Goal: Task Accomplishment & Management: Complete application form

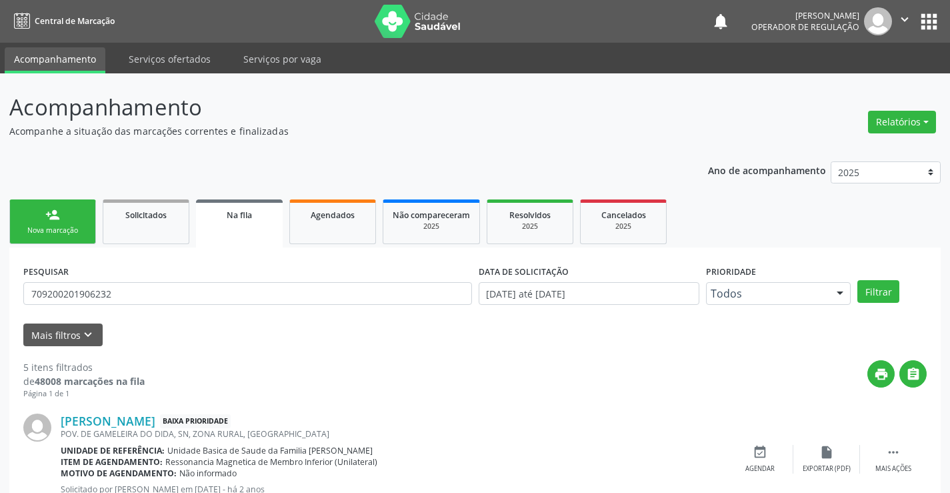
click at [92, 218] on link "person_add Nova marcação" at bounding box center [52, 221] width 87 height 45
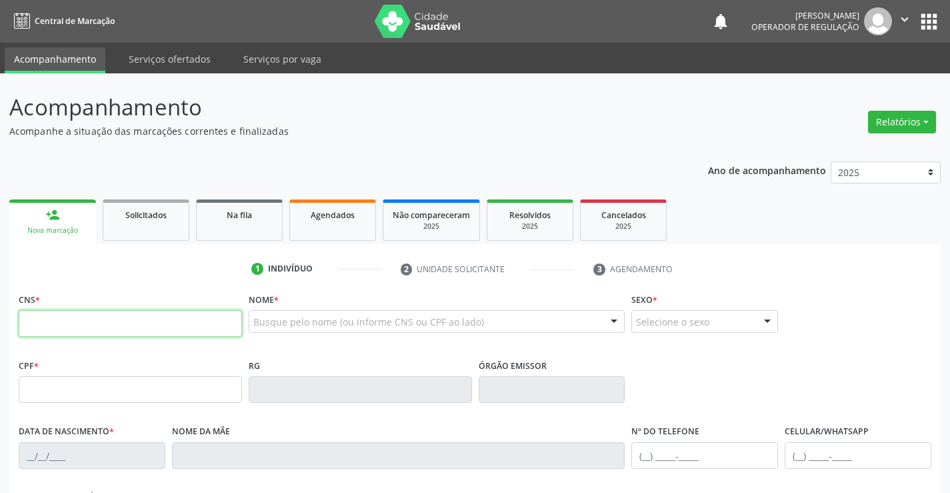
click at [169, 327] on input "text" at bounding box center [130, 323] width 223 height 27
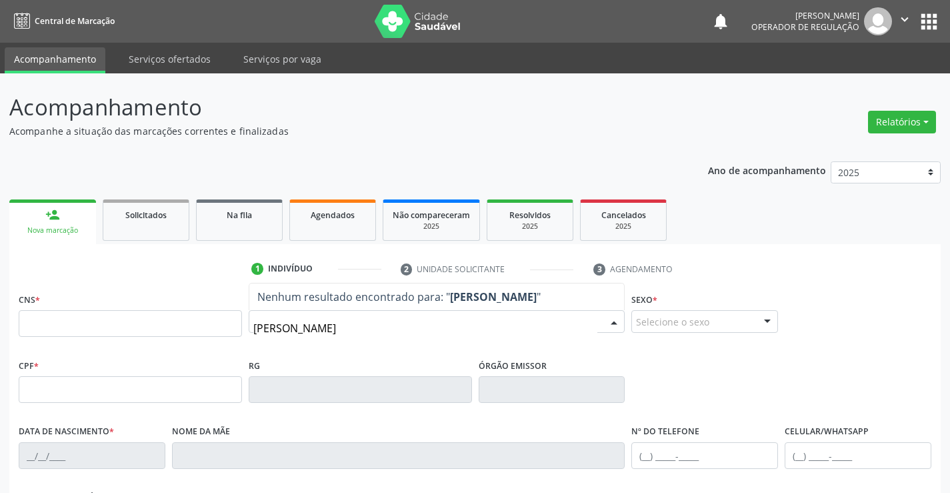
click at [358, 330] on input "[PERSON_NAME]" at bounding box center [425, 328] width 345 height 27
type input "[PERSON_NAME]"
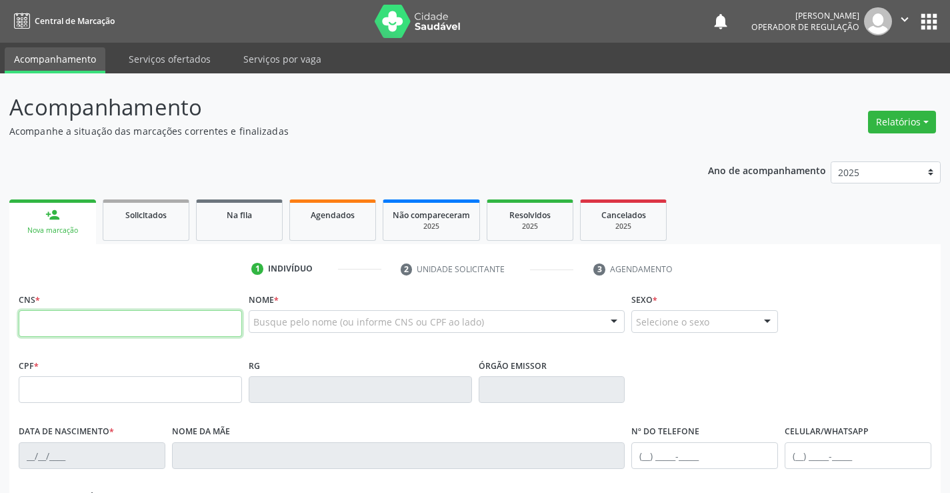
click at [197, 327] on input "text" at bounding box center [130, 323] width 223 height 27
type input "707 8016 4982 2515"
type input "[DATE]"
type input "Lindaura [PERSON_NAME]"
type input "[PHONE_NUMBER]"
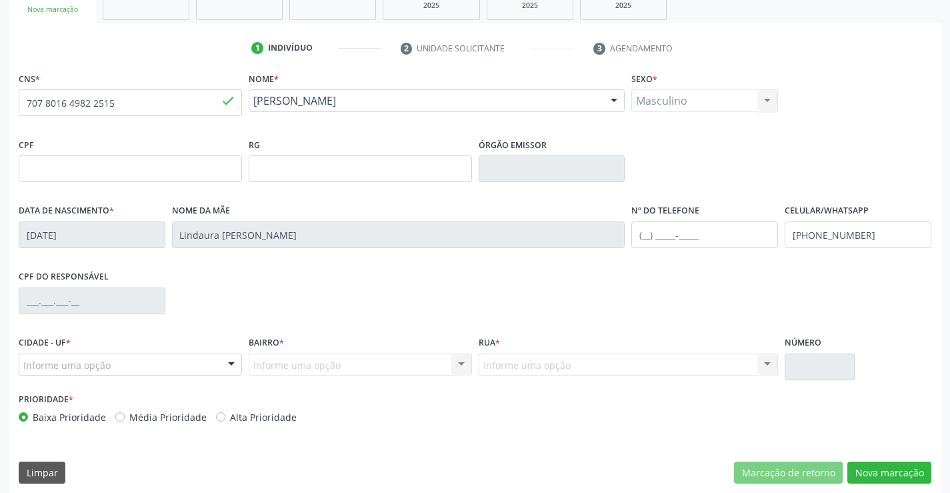
scroll to position [230, 0]
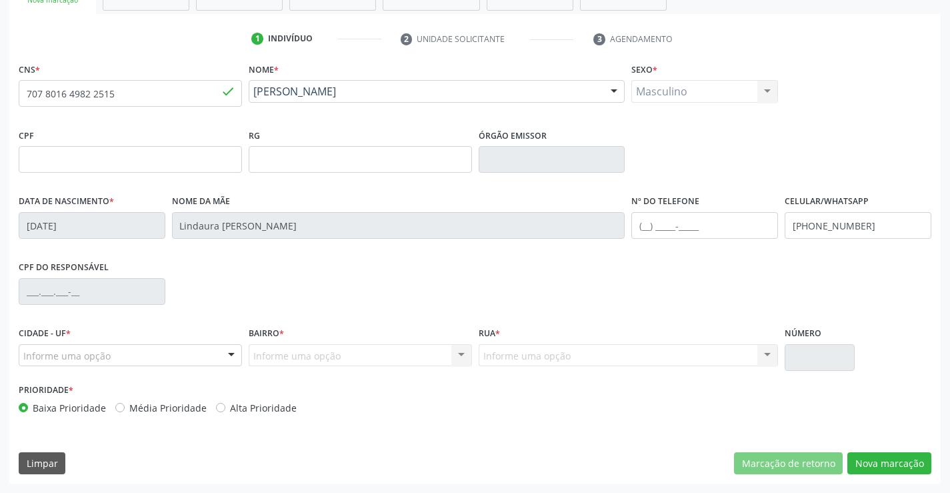
click at [118, 354] on div "Informe uma opção" at bounding box center [130, 355] width 223 height 23
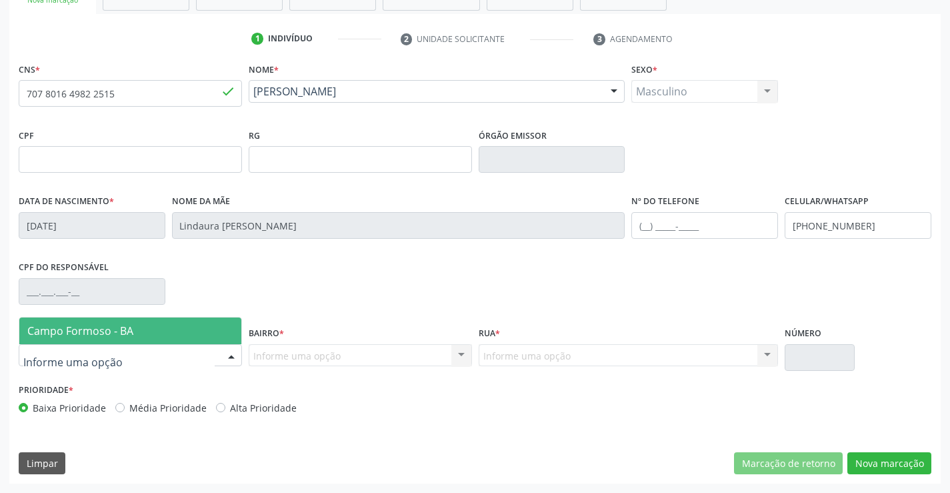
click at [123, 329] on span "Campo Formoso - BA" at bounding box center [80, 330] width 106 height 15
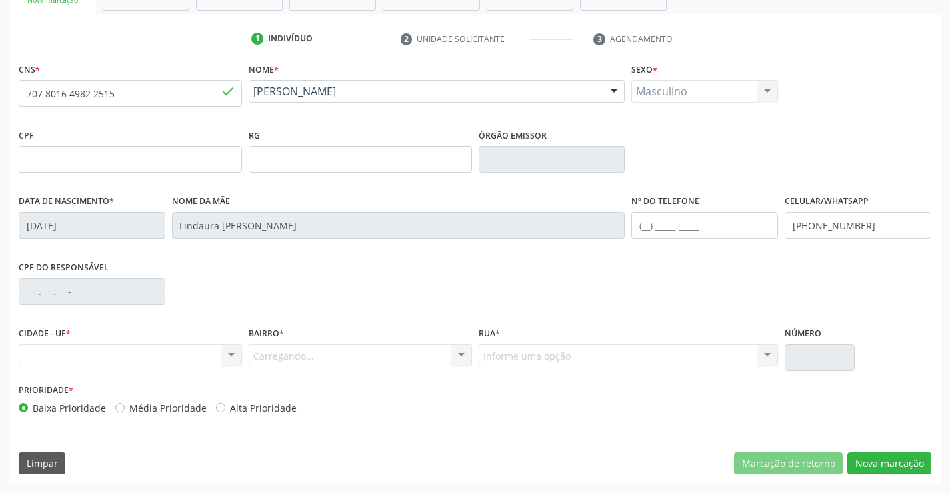
click at [323, 353] on div "Carregando... Nenhum resultado encontrado para: " " Nenhuma opção encontrada. D…" at bounding box center [360, 355] width 223 height 23
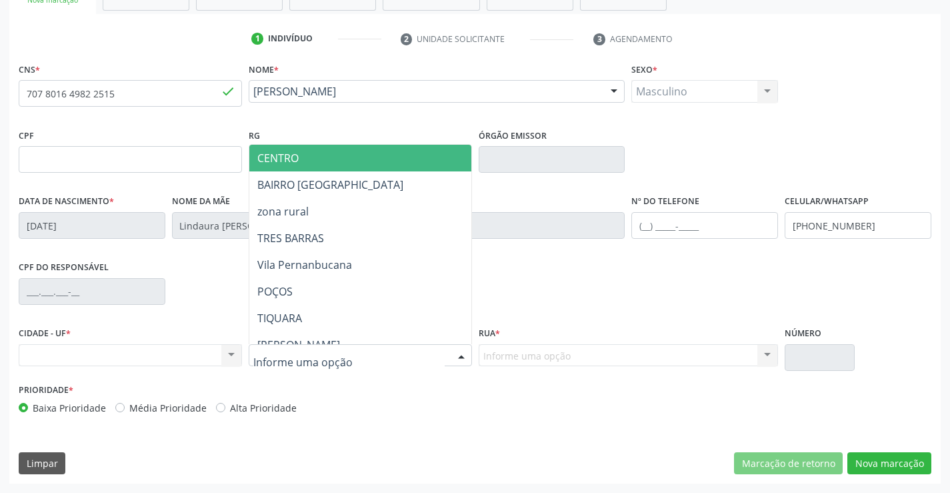
click at [379, 362] on div at bounding box center [360, 355] width 223 height 23
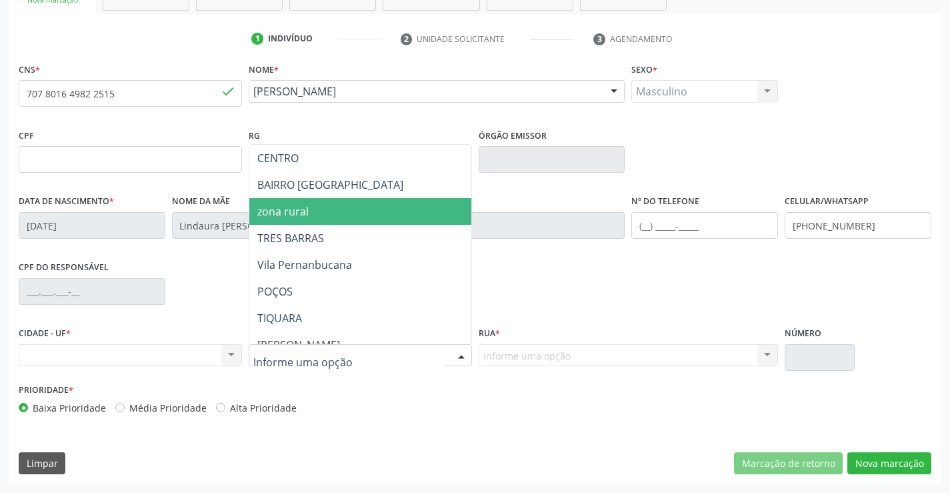
click at [292, 214] on span "zona rural" at bounding box center [282, 211] width 51 height 15
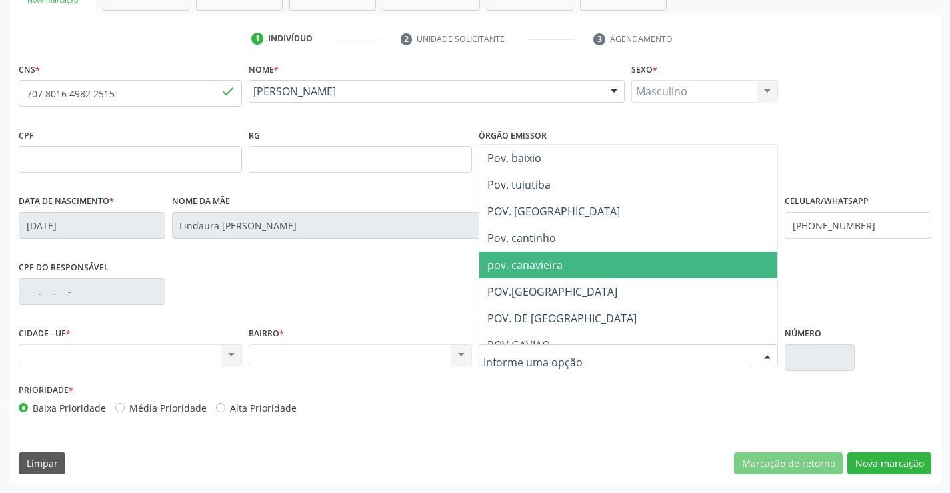
click at [546, 271] on span "pov. canavieira" at bounding box center [524, 264] width 75 height 15
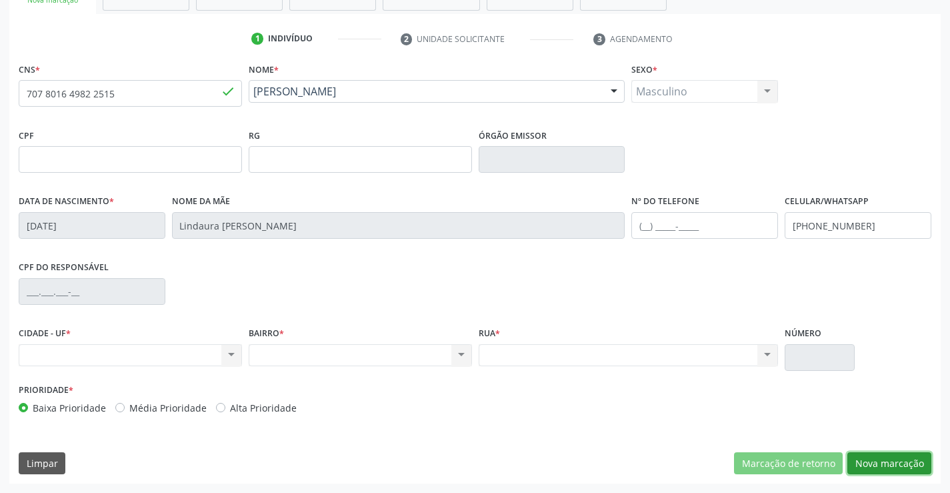
click at [873, 469] on button "Nova marcação" at bounding box center [889, 463] width 84 height 23
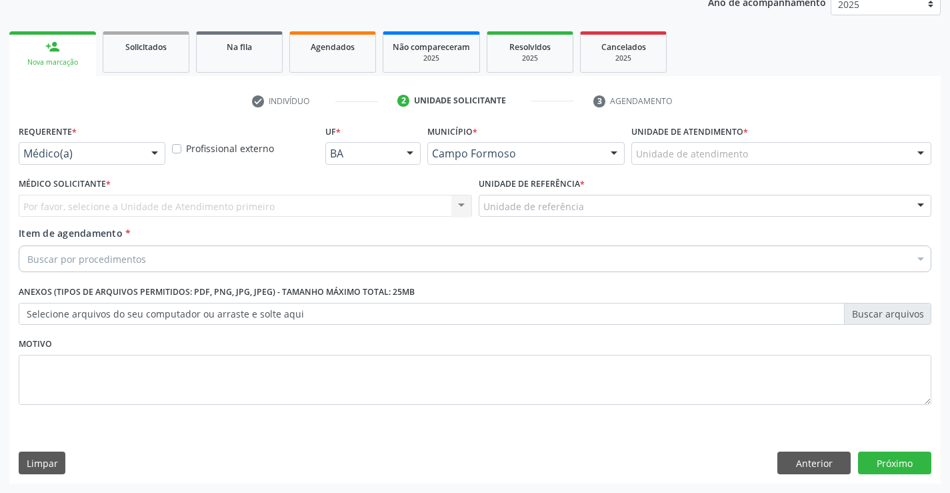
scroll to position [168, 0]
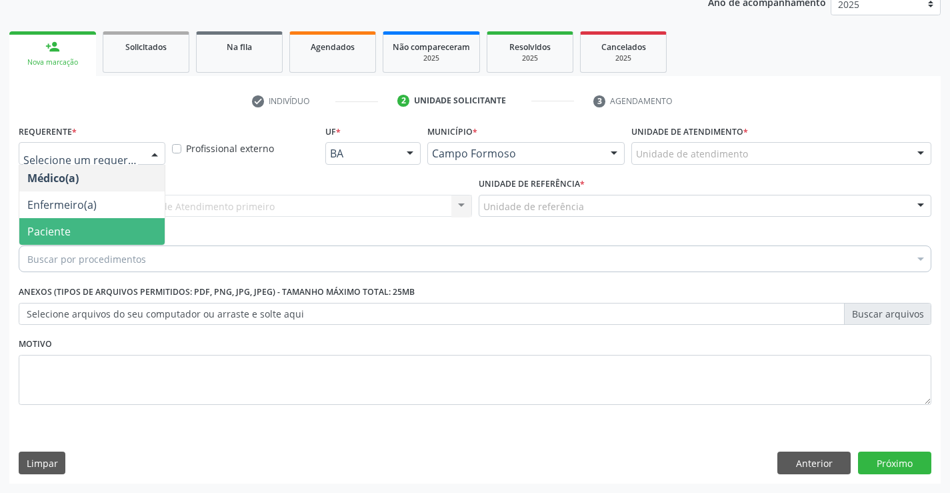
click at [38, 225] on span "Paciente" at bounding box center [48, 231] width 43 height 15
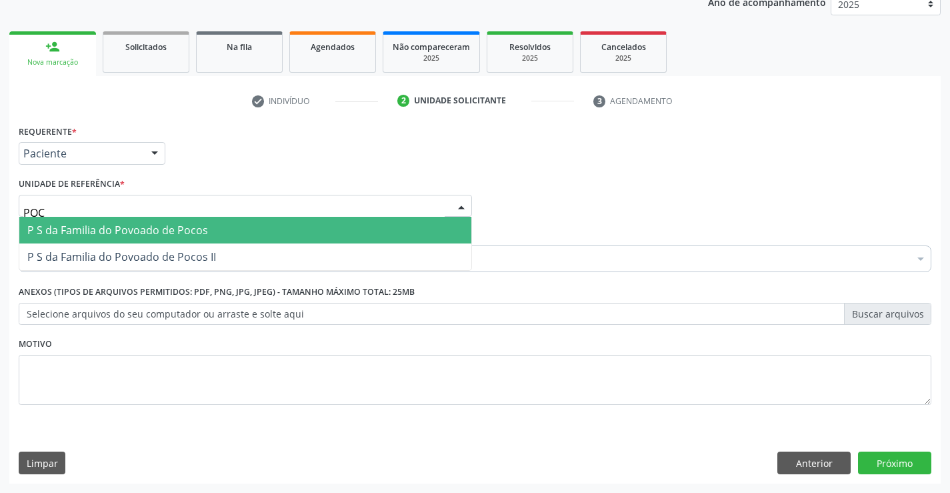
type input "POCO"
click at [161, 231] on span "P S da Familia do Povoado de Pocos" at bounding box center [117, 230] width 181 height 15
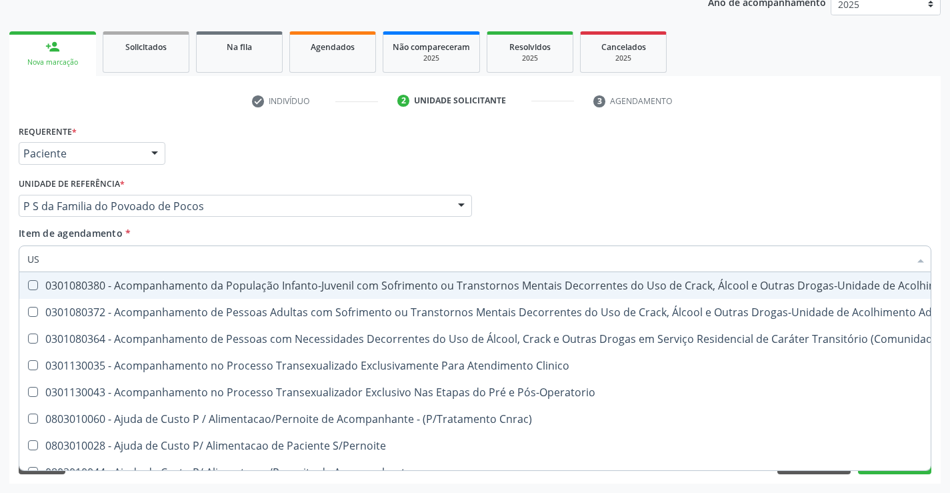
type input "USG"
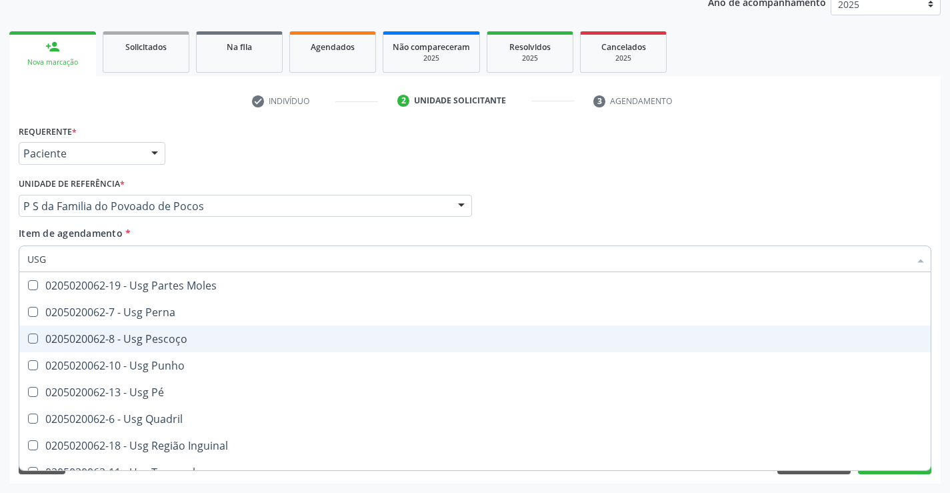
scroll to position [309, 0]
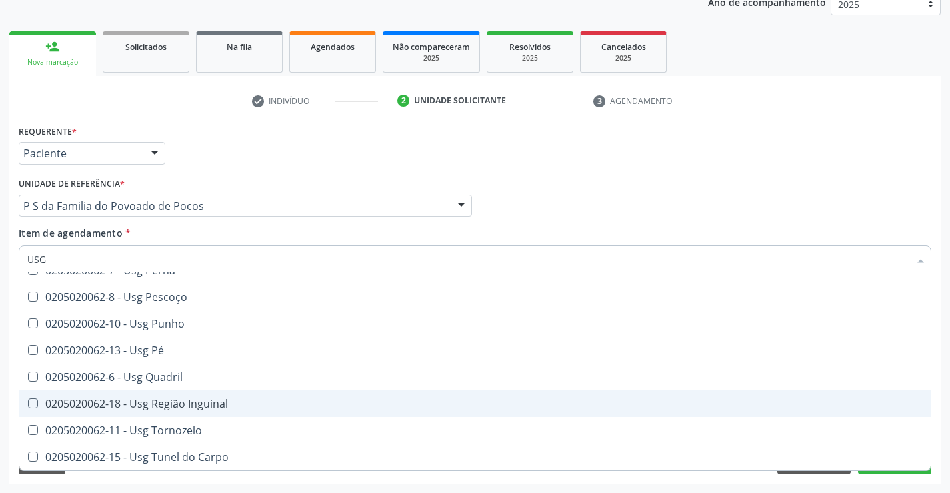
click at [241, 397] on span "0205020062-18 - Usg Região Inguinal" at bounding box center [474, 403] width 911 height 27
checkbox Inguinal "true"
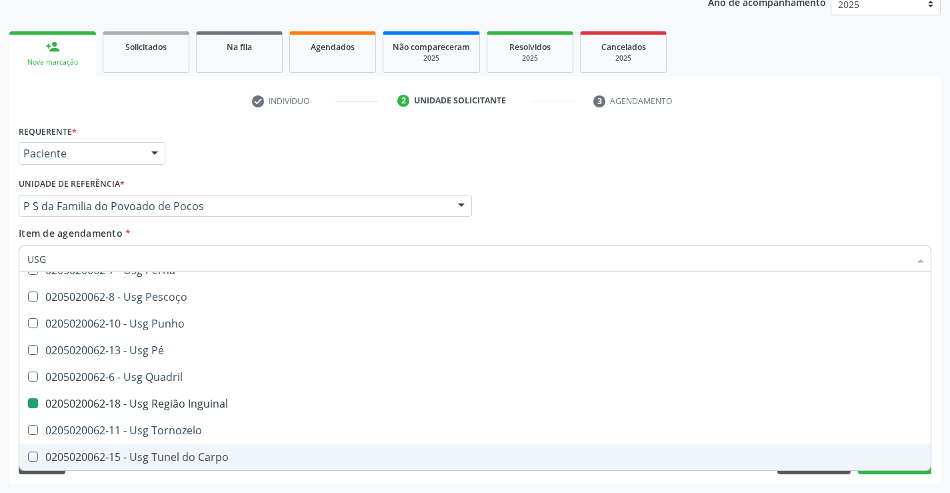
click at [880, 475] on div "Requerente * Paciente Médico(a) Enfermeiro(a) Paciente Nenhum resultado encontr…" at bounding box center [474, 302] width 931 height 362
checkbox Braço "true"
checkbox Inguinal "false"
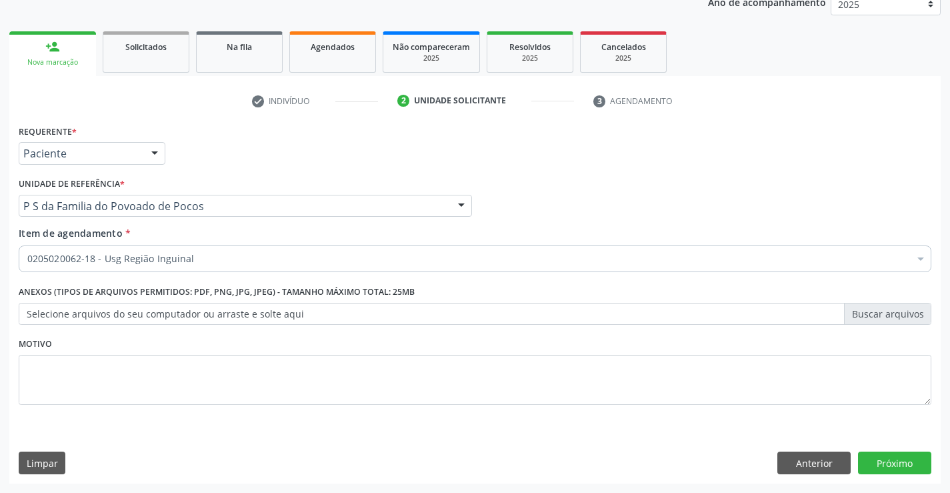
scroll to position [0, 0]
click at [881, 463] on button "Próximo" at bounding box center [894, 462] width 73 height 23
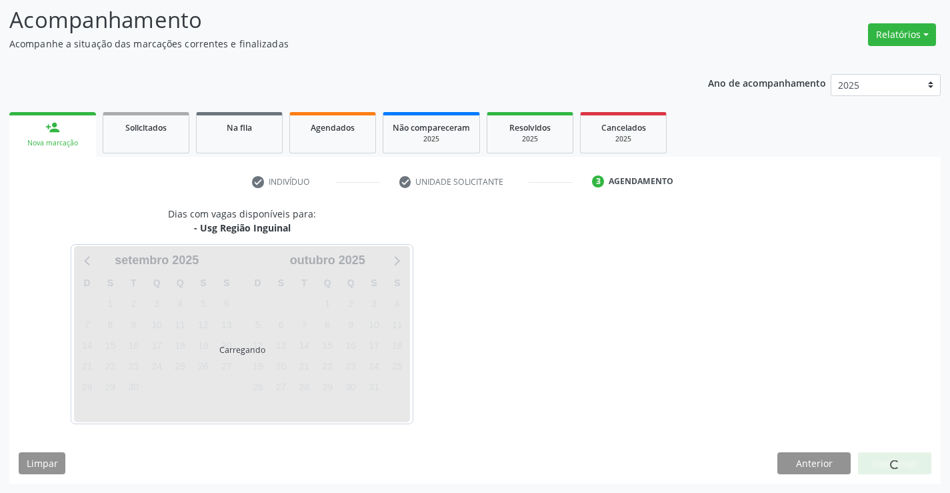
scroll to position [87, 0]
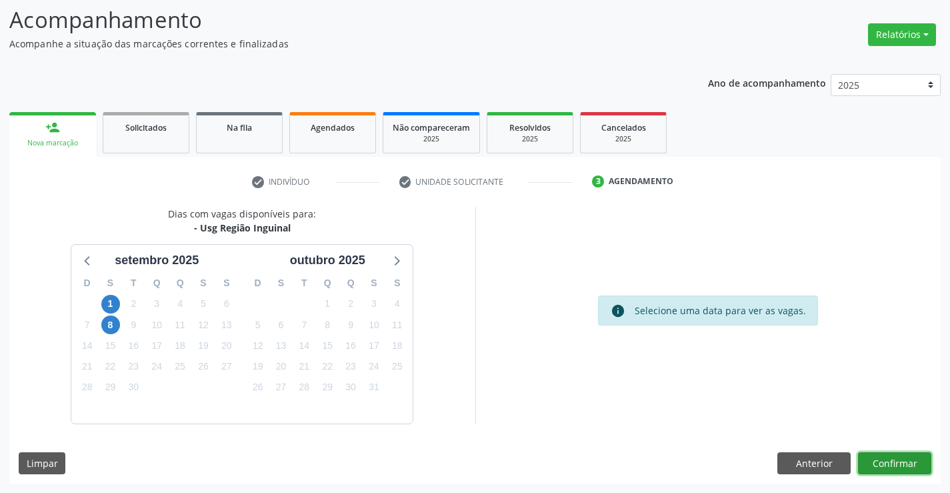
click at [881, 463] on button "Confirmar" at bounding box center [894, 463] width 73 height 23
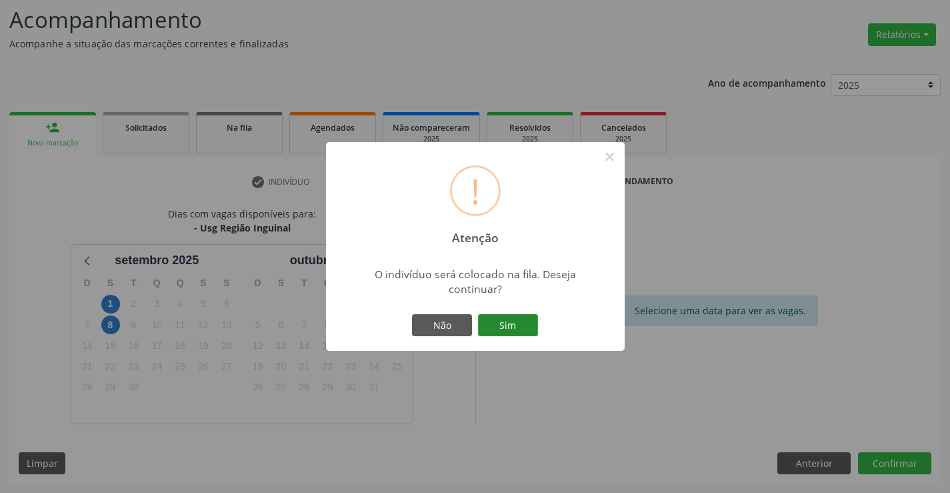
click at [511, 323] on button "Sim" at bounding box center [508, 325] width 60 height 23
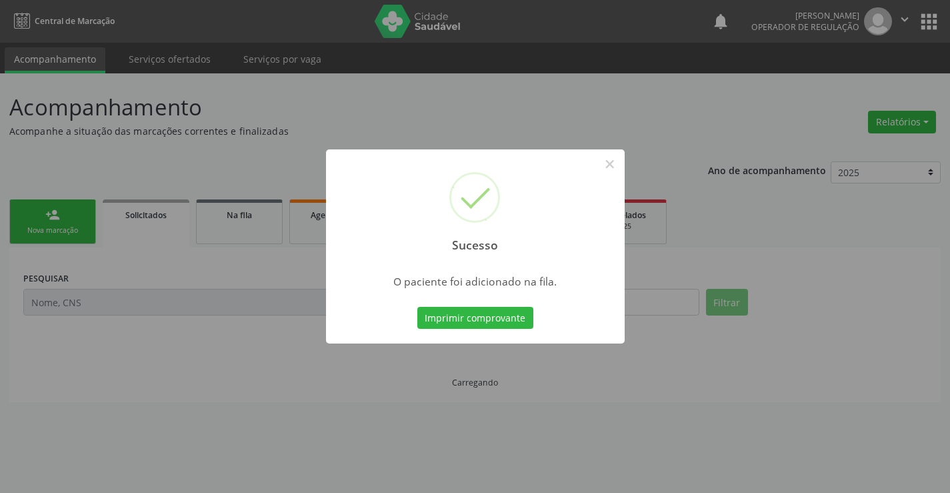
scroll to position [0, 0]
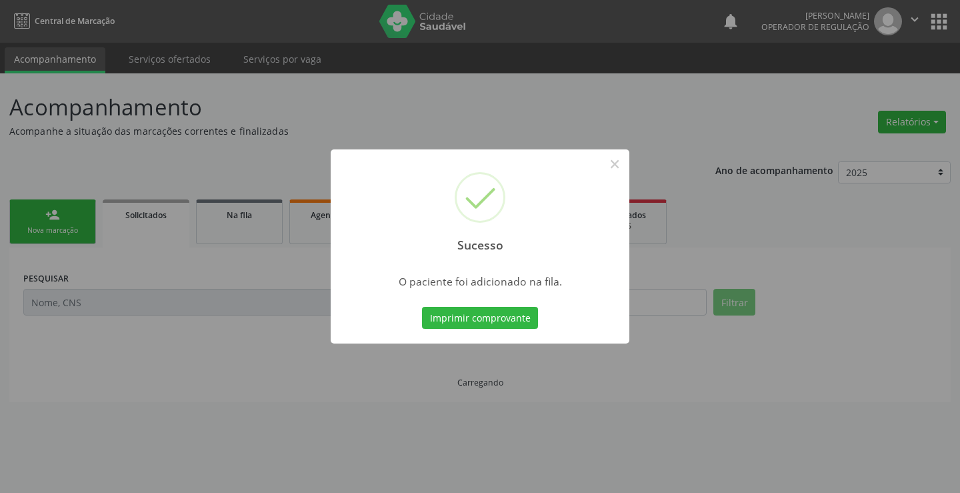
click at [511, 323] on button "Imprimir comprovante" at bounding box center [480, 318] width 116 height 23
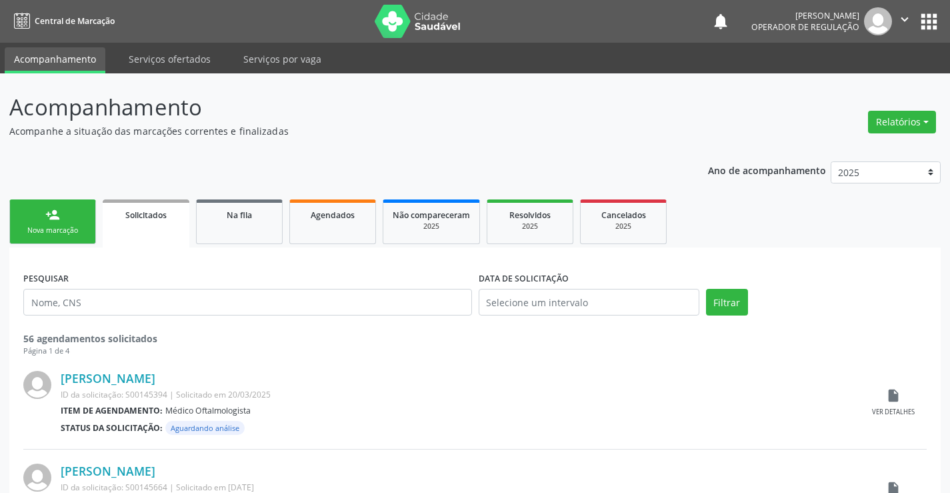
click at [78, 219] on link "person_add Nova marcação" at bounding box center [52, 221] width 87 height 45
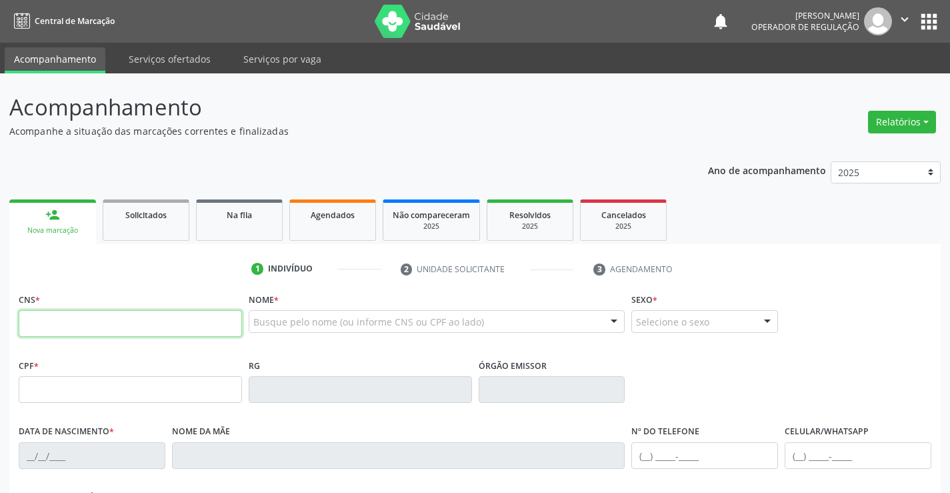
click at [161, 333] on input "text" at bounding box center [130, 323] width 223 height 27
click at [240, 224] on link "Na fila" at bounding box center [239, 219] width 87 height 41
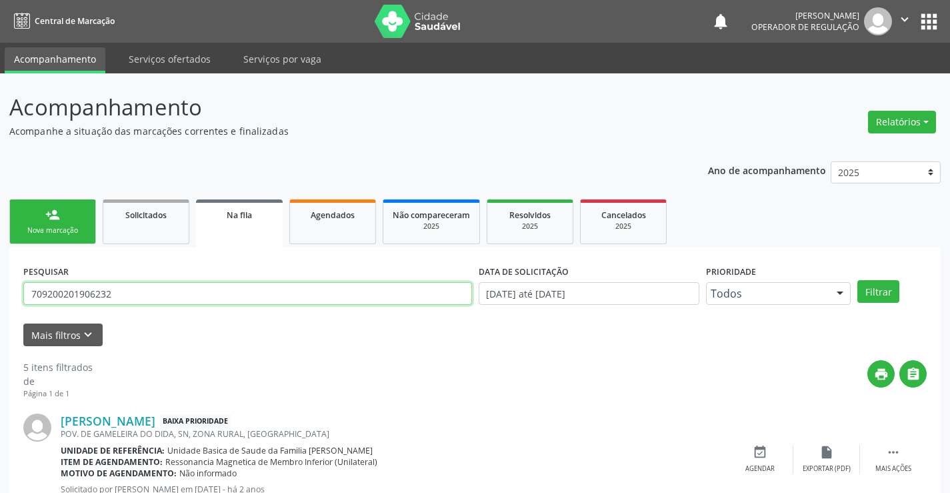
drag, startPoint x: 138, startPoint y: 296, endPoint x: 0, endPoint y: 302, distance: 138.1
type input "704301556945196"
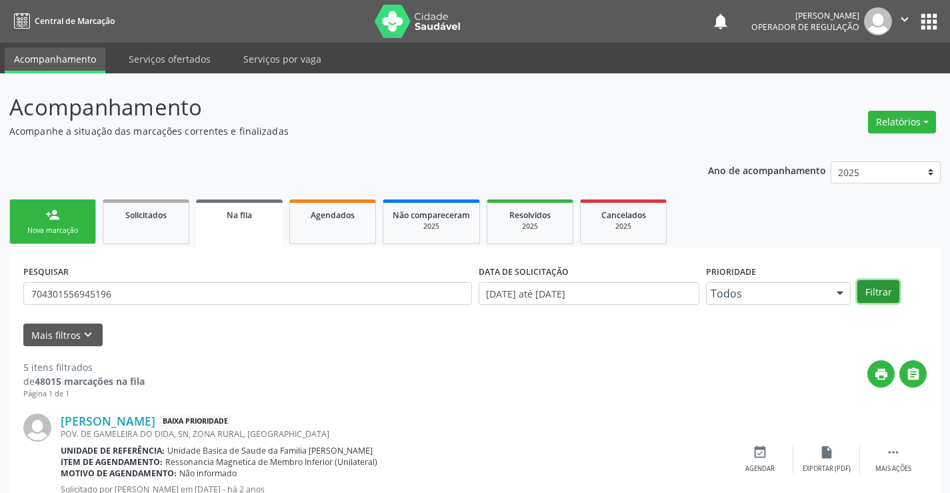
click at [881, 284] on button "Filtrar" at bounding box center [878, 291] width 42 height 23
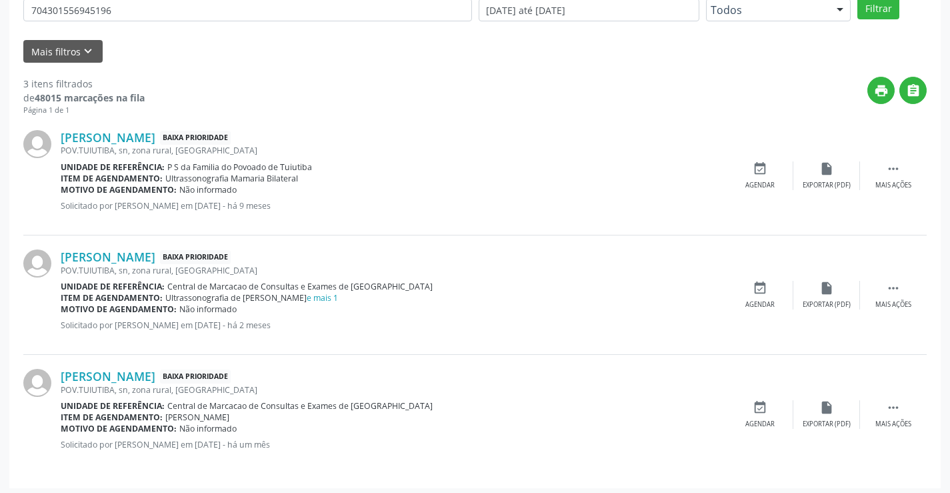
scroll to position [288, 0]
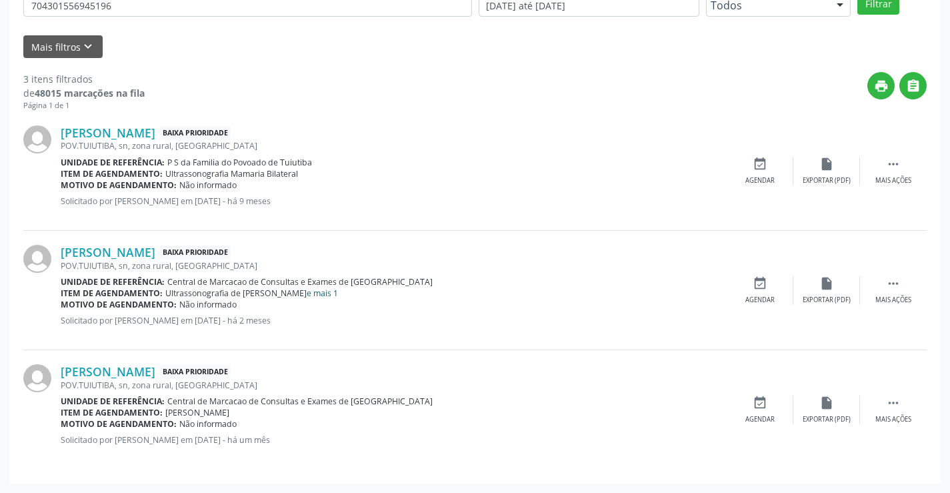
click at [307, 293] on link "e mais 1" at bounding box center [322, 292] width 31 height 11
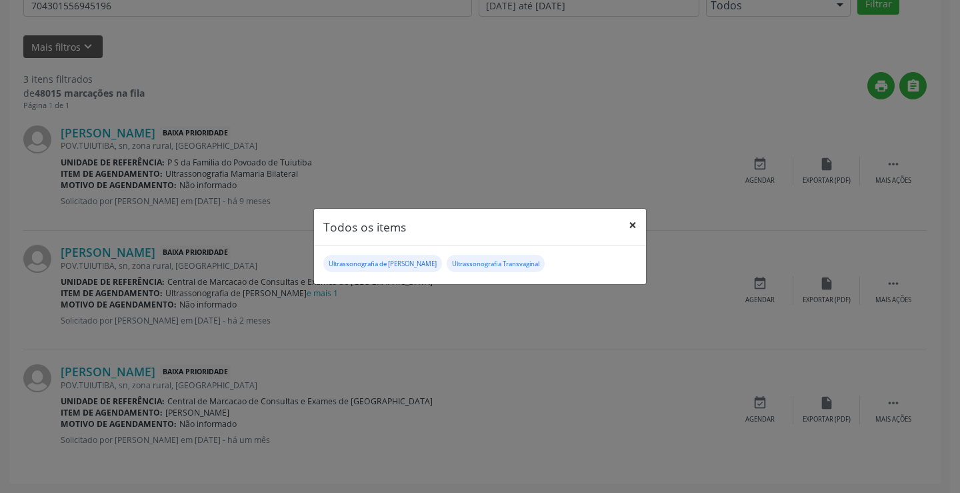
click at [630, 225] on button "×" at bounding box center [632, 225] width 27 height 33
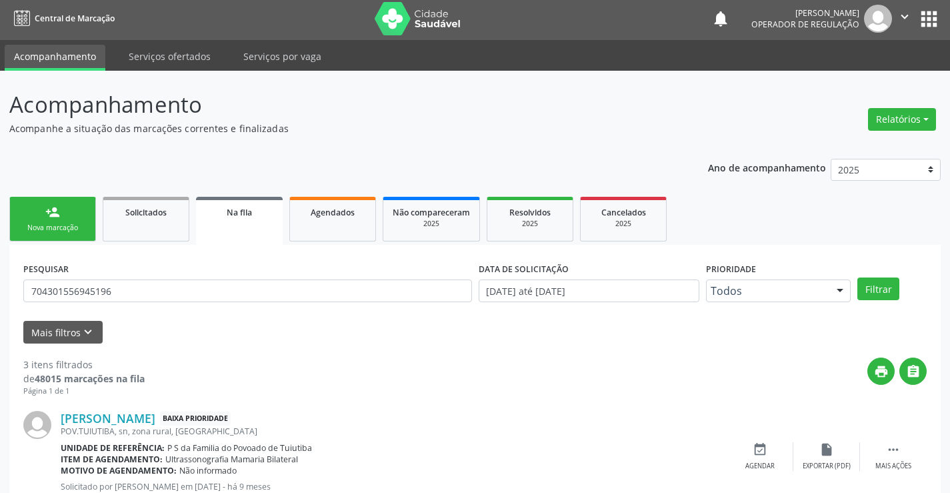
scroll to position [0, 0]
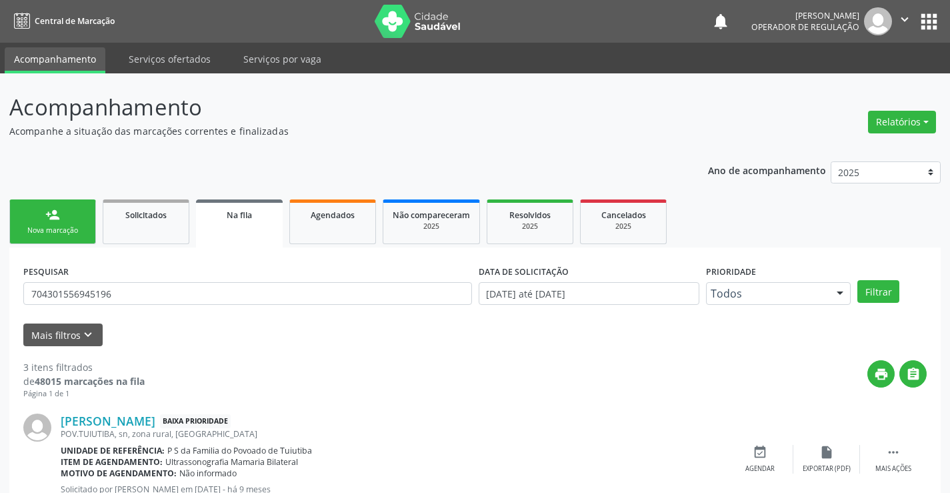
click at [215, 225] on link "Na fila" at bounding box center [239, 223] width 87 height 48
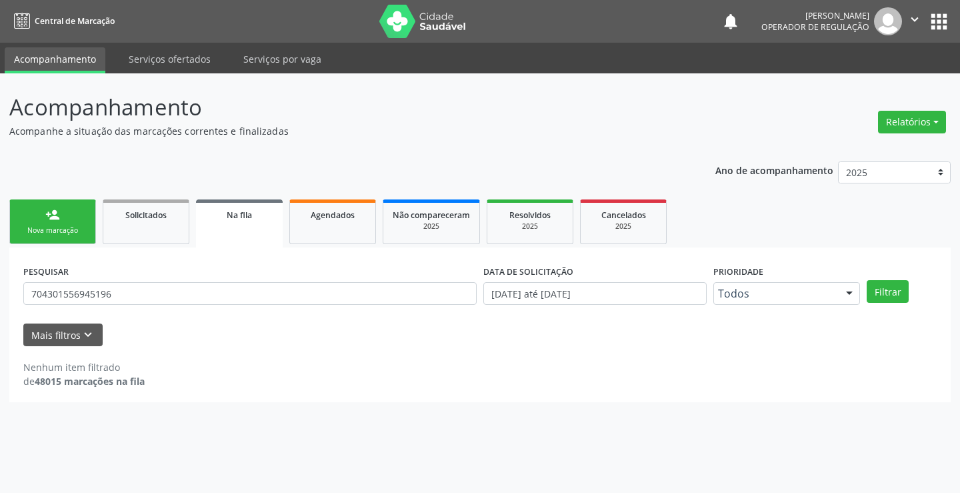
drag, startPoint x: 147, startPoint y: 281, endPoint x: 37, endPoint y: 311, distance: 114.2
click at [37, 311] on div "PESQUISAR 704301556945196" at bounding box center [250, 287] width 460 height 52
drag, startPoint x: 126, startPoint y: 292, endPoint x: 285, endPoint y: 303, distance: 159.1
click at [15, 299] on div "PESQUISAR 704301556945196 DATA DE SOLICITAÇÃO [DATE] até [DATE] Prioridade Todo…" at bounding box center [479, 324] width 941 height 155
type input "705001427408659"
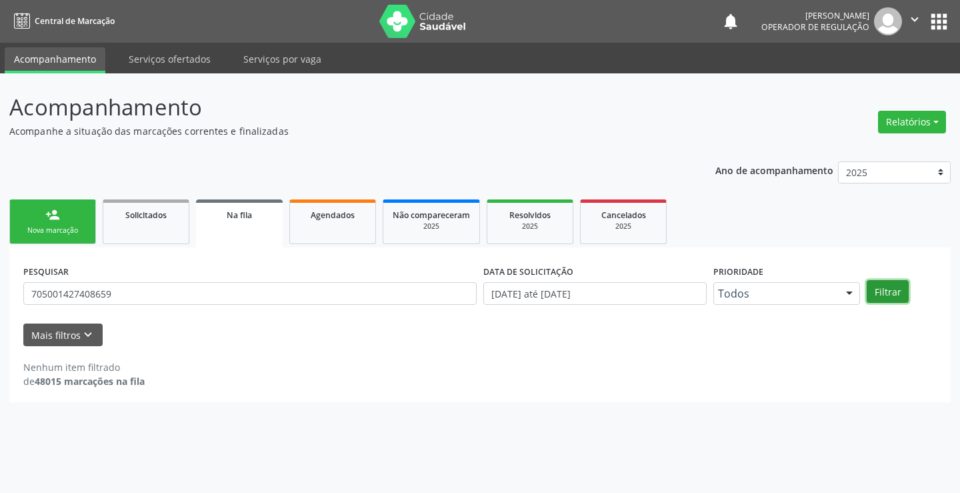
click at [900, 292] on button "Filtrar" at bounding box center [888, 291] width 42 height 23
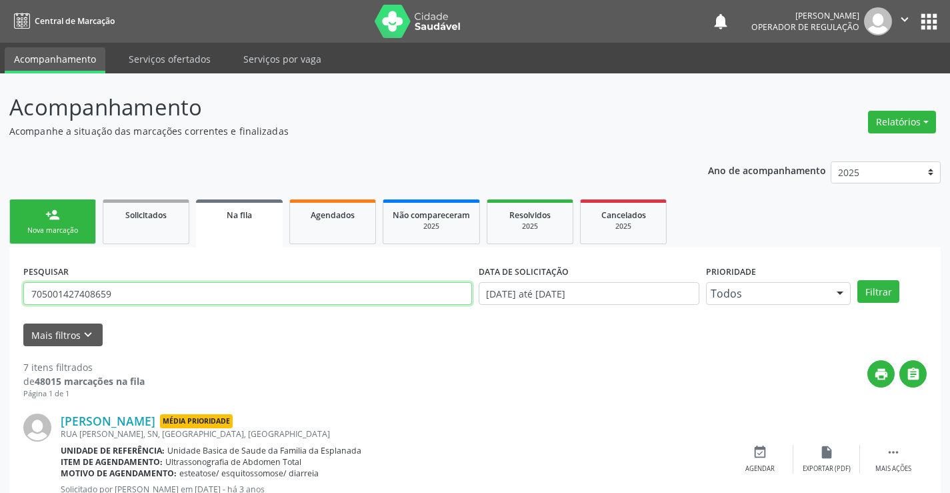
drag, startPoint x: 114, startPoint y: 293, endPoint x: 0, endPoint y: 283, distance: 114.4
type input "703501052490330"
click at [871, 290] on button "Filtrar" at bounding box center [878, 291] width 42 height 23
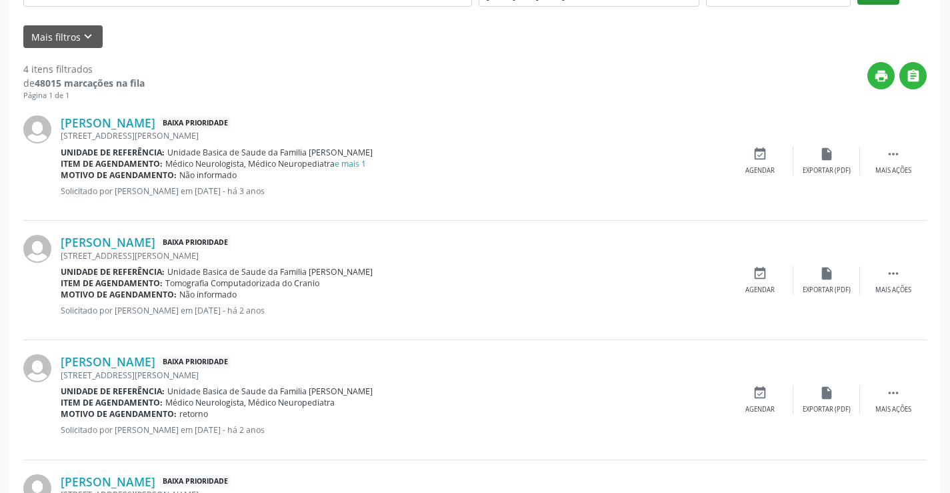
scroll to position [407, 0]
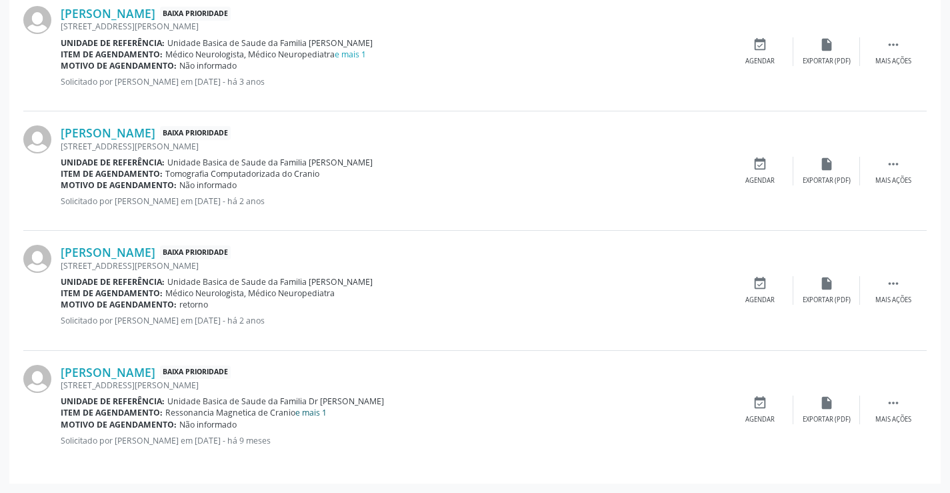
click at [321, 410] on link "e mais 1" at bounding box center [310, 412] width 31 height 11
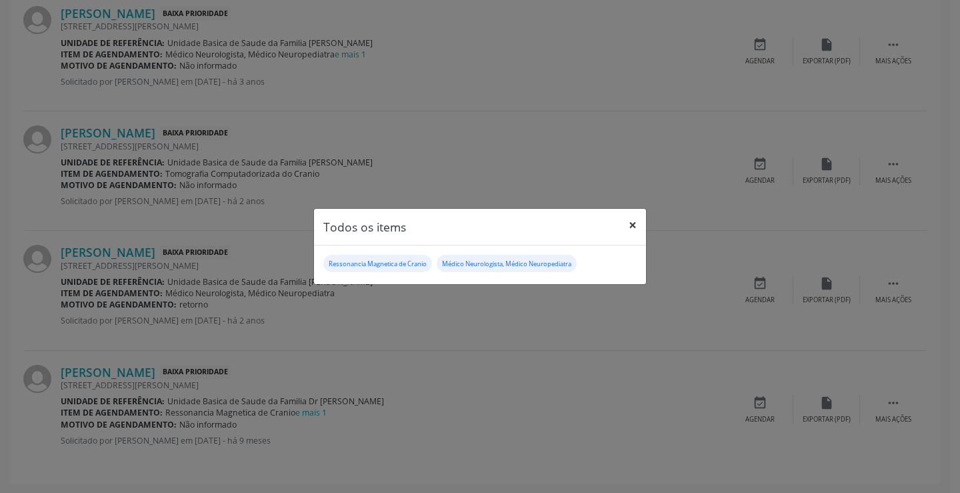
click at [629, 225] on button "×" at bounding box center [632, 225] width 27 height 33
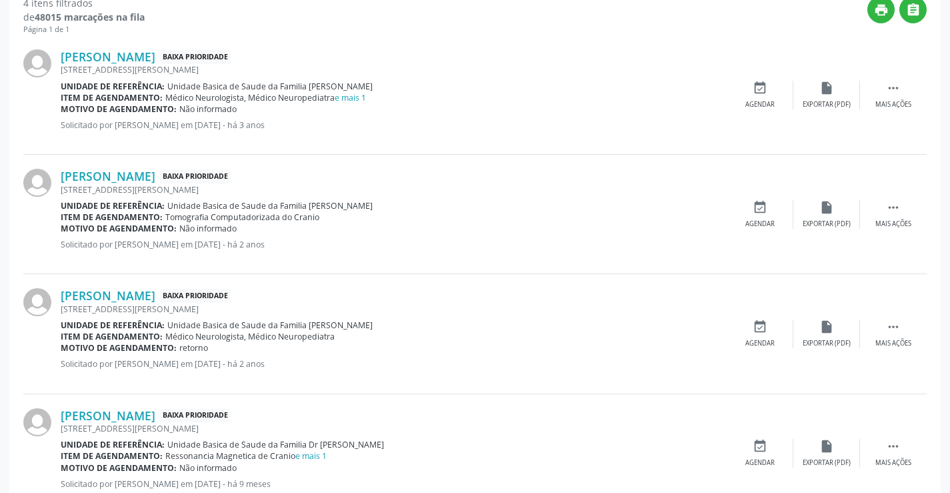
scroll to position [274, 0]
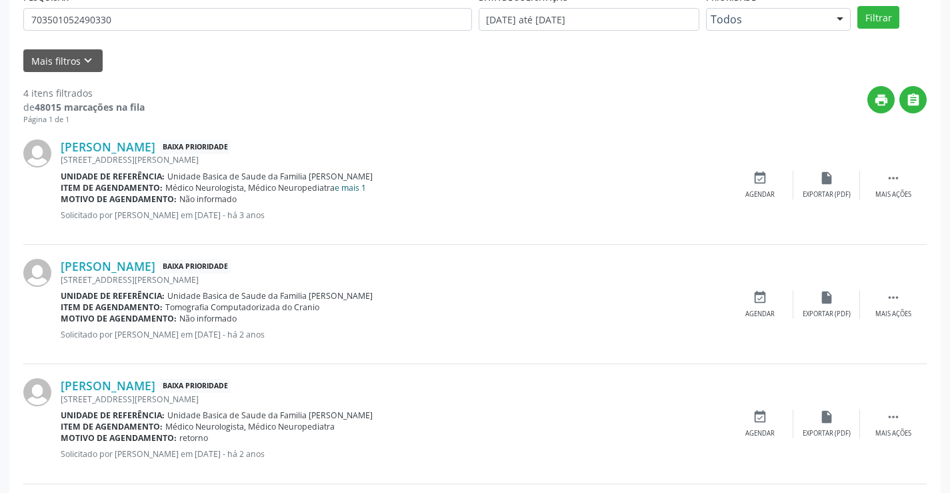
click at [351, 191] on link "e mais 1" at bounding box center [350, 187] width 31 height 11
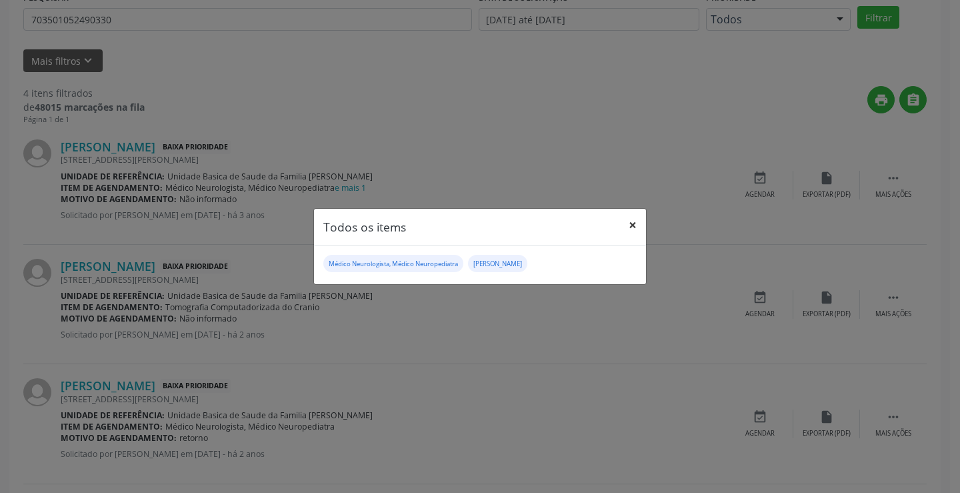
click at [633, 224] on button "×" at bounding box center [632, 225] width 27 height 33
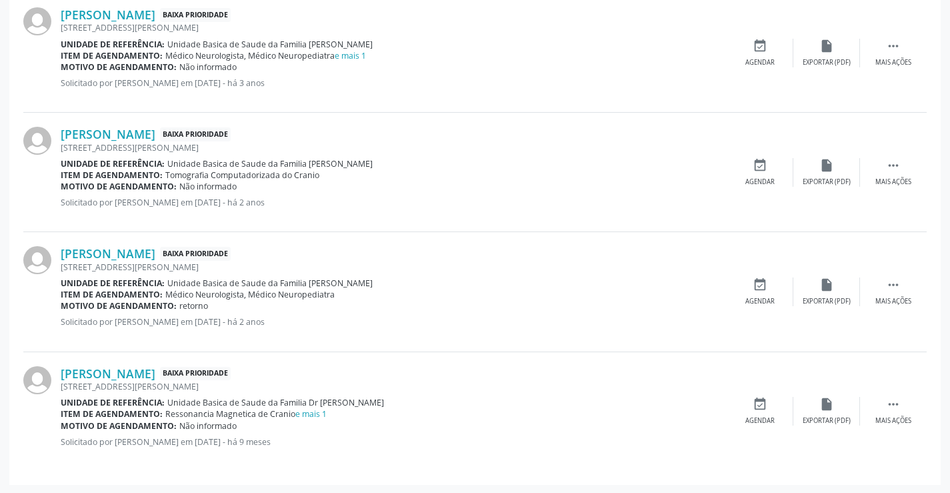
scroll to position [407, 0]
click at [317, 410] on link "e mais 1" at bounding box center [310, 412] width 31 height 11
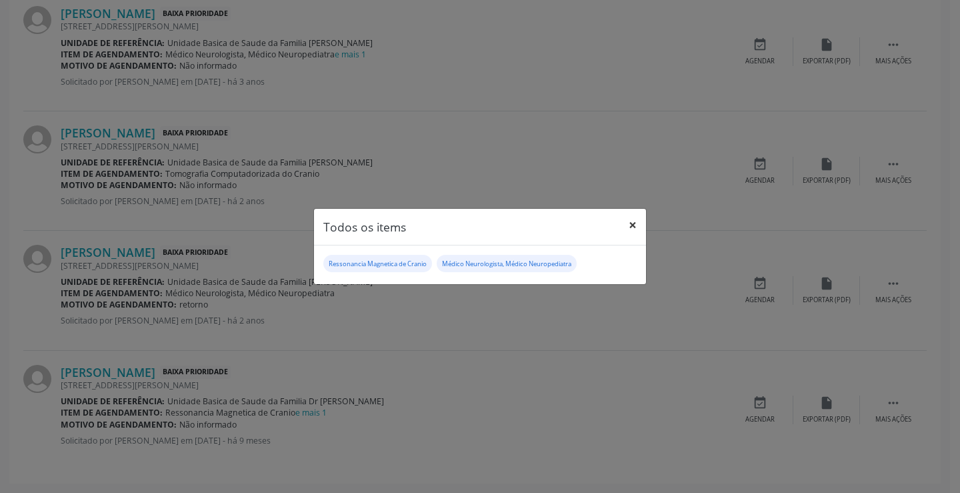
click at [632, 224] on button "×" at bounding box center [632, 225] width 27 height 33
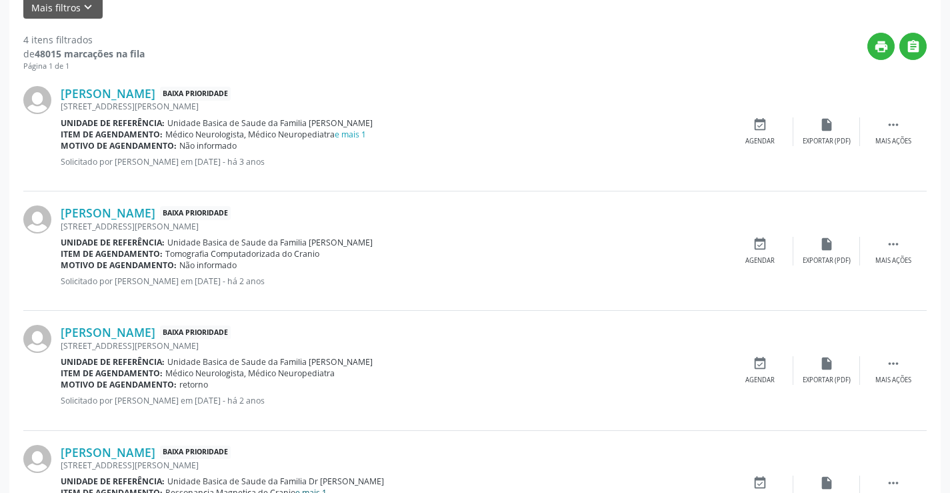
scroll to position [141, 0]
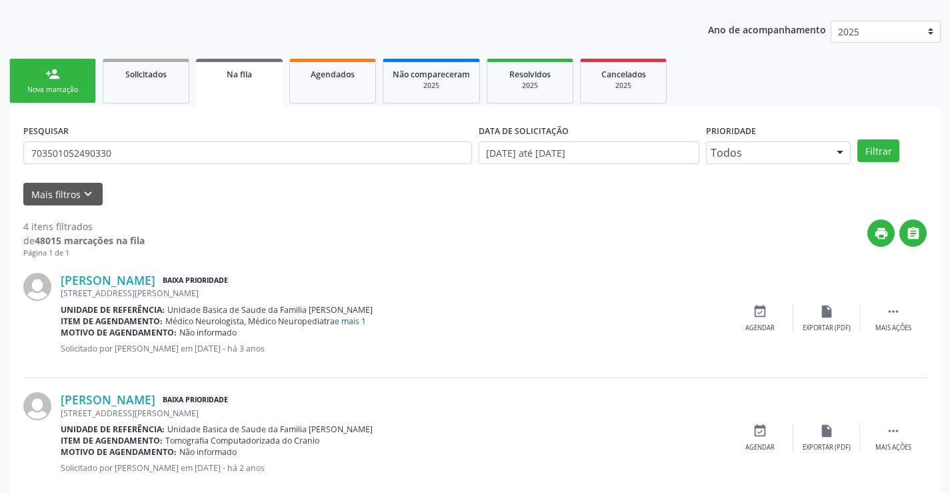
click at [341, 322] on link "e mais 1" at bounding box center [350, 320] width 31 height 11
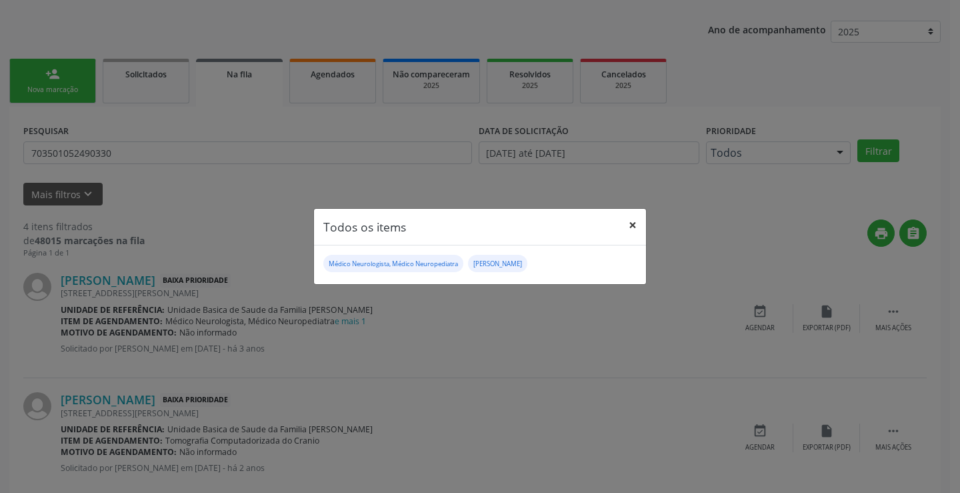
click at [637, 226] on button "×" at bounding box center [632, 225] width 27 height 33
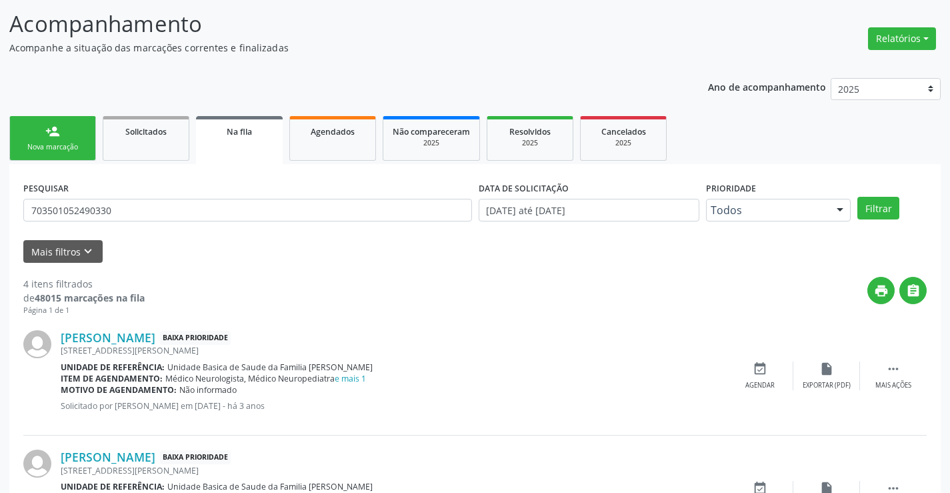
scroll to position [0, 0]
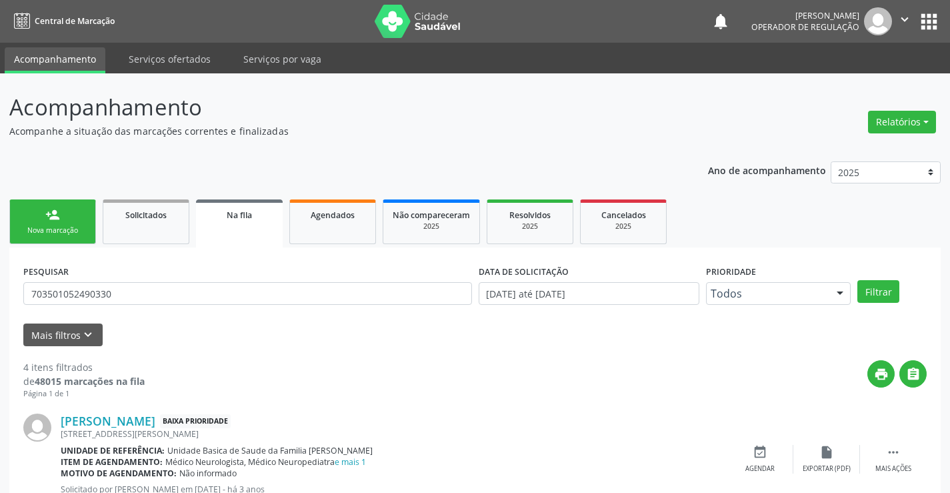
click at [900, 20] on icon "" at bounding box center [904, 19] width 15 height 15
click at [855, 81] on link "Sair" at bounding box center [871, 81] width 92 height 19
